Goal: Task Accomplishment & Management: Manage account settings

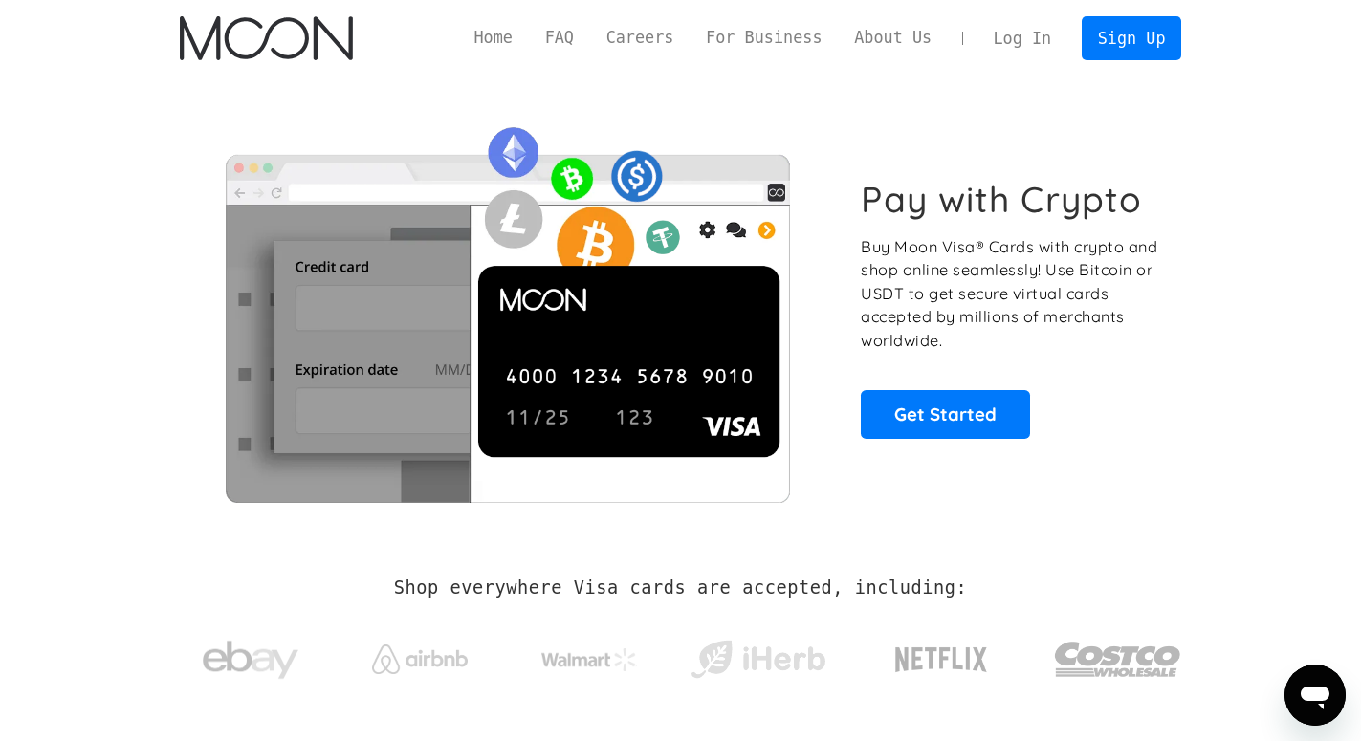
click at [1034, 37] on link "Log In" at bounding box center [1022, 38] width 90 height 42
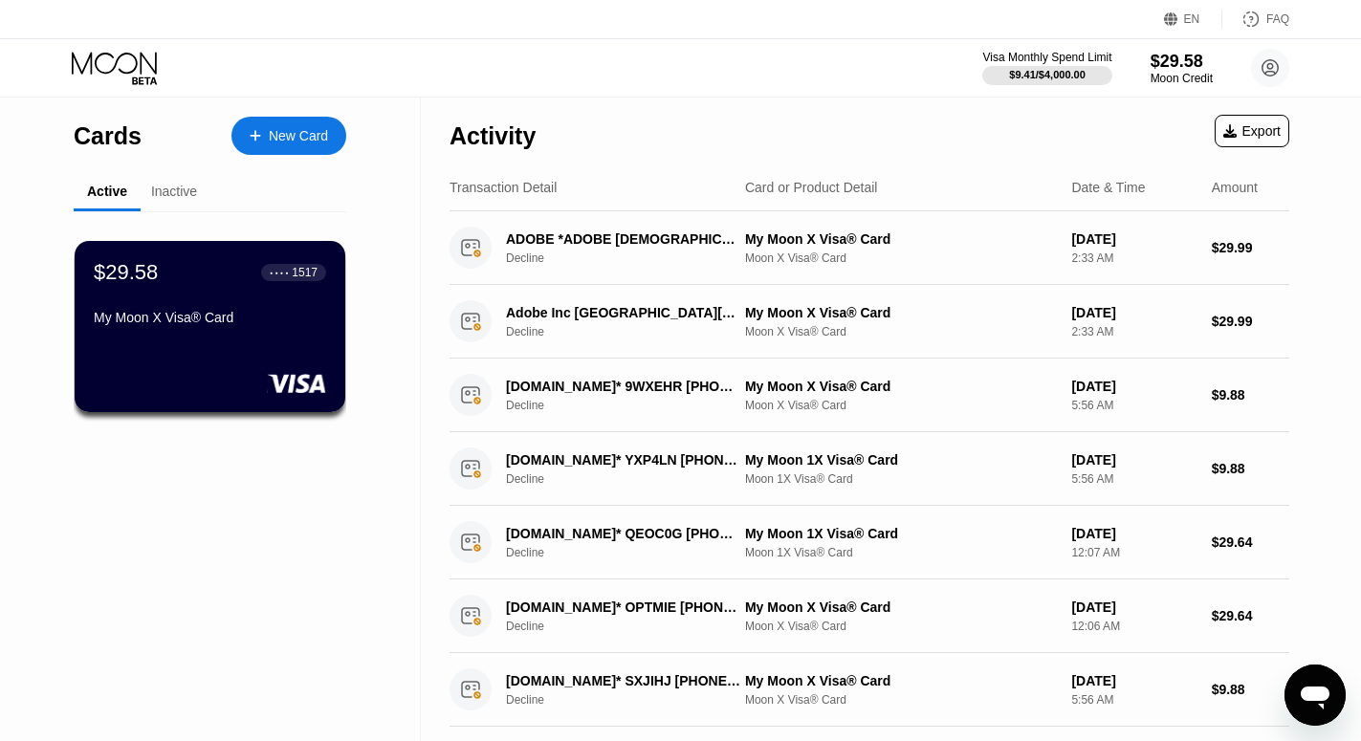
click at [206, 285] on div "$29.58 ● ● ● ● 1517" at bounding box center [210, 272] width 232 height 25
